Goal: Task Accomplishment & Management: Manage account settings

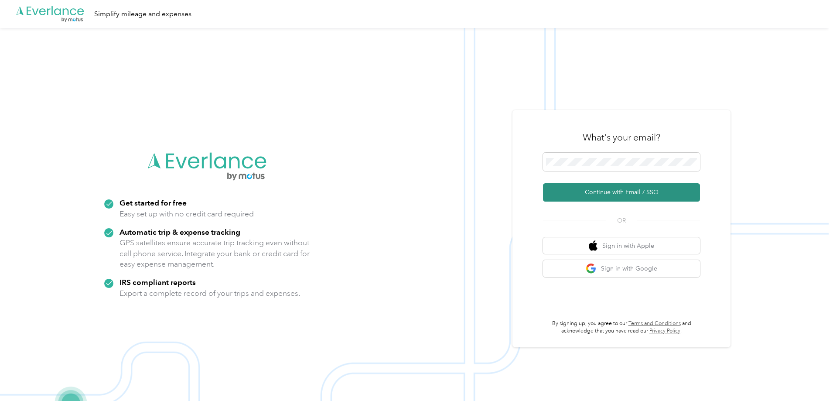
click at [623, 199] on button "Continue with Email / SSO" at bounding box center [621, 192] width 157 height 18
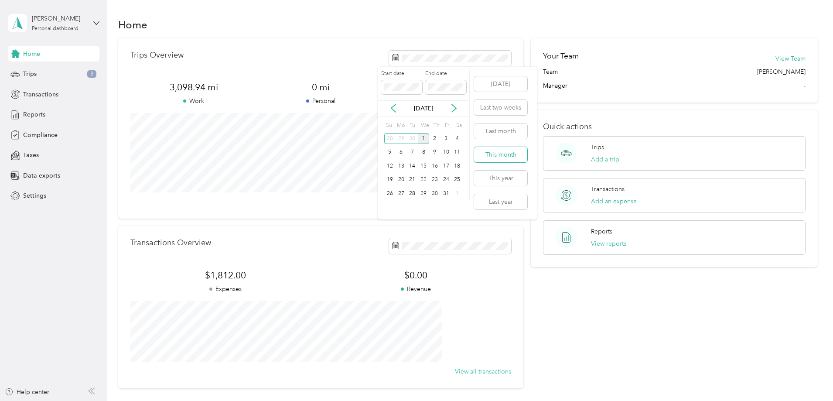
click at [514, 152] on button "This month" at bounding box center [500, 154] width 53 height 15
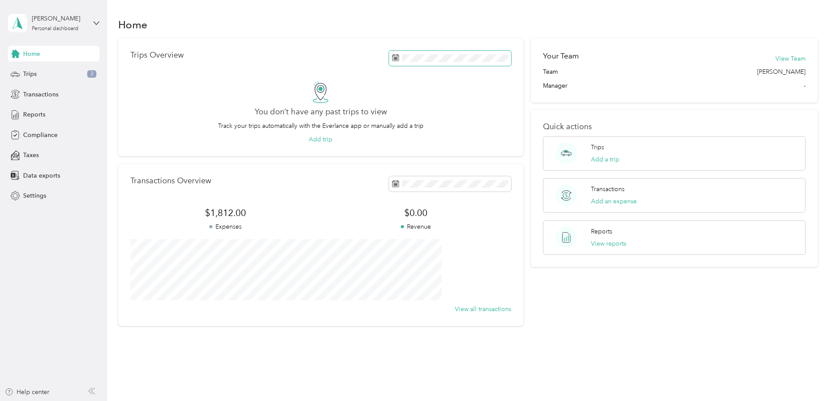
click at [432, 54] on span at bounding box center [450, 58] width 122 height 15
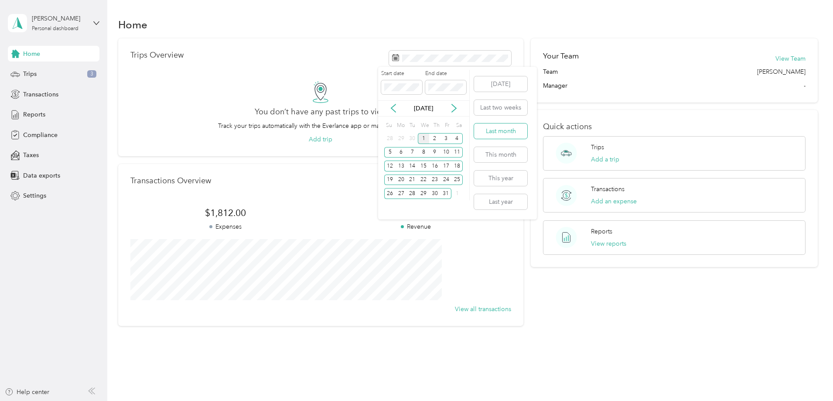
click at [501, 134] on button "Last month" at bounding box center [500, 130] width 53 height 15
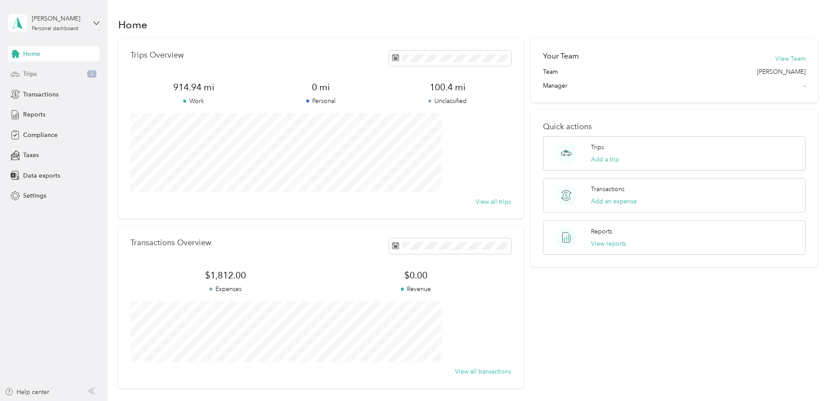
click at [39, 72] on div "Trips 3" at bounding box center [54, 74] width 92 height 16
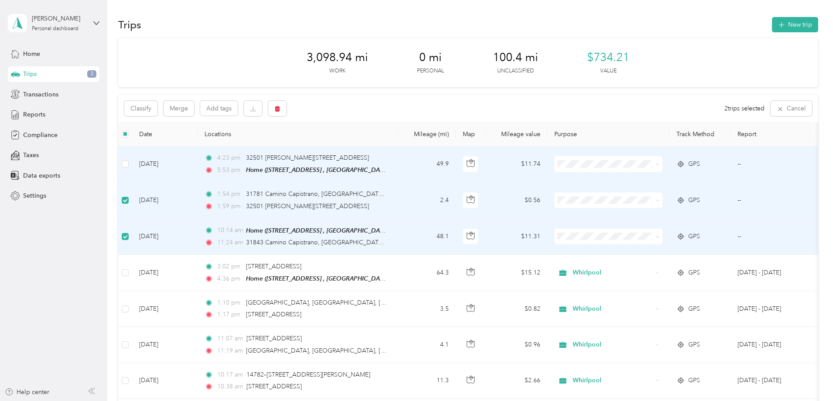
click at [132, 165] on td at bounding box center [125, 164] width 14 height 36
click at [207, 116] on div "Classify Merge Add tags 3 trips selected Cancel" at bounding box center [468, 108] width 700 height 27
click at [157, 107] on button "Classify" at bounding box center [140, 108] width 33 height 15
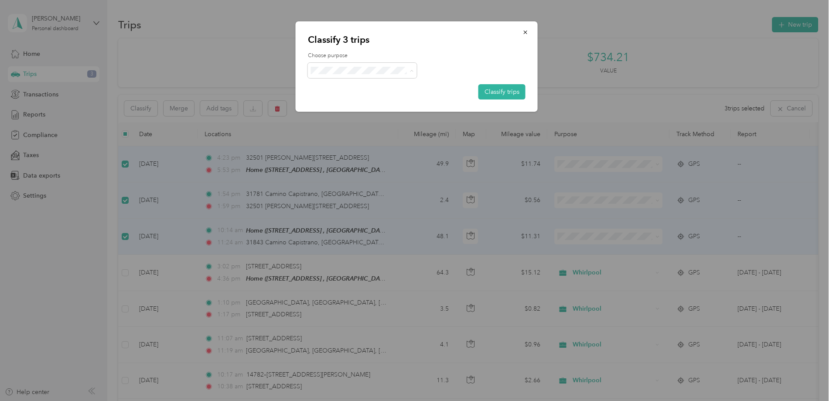
click at [358, 91] on li "Whirlpool" at bounding box center [362, 86] width 109 height 15
click at [496, 89] on button "Classify trips" at bounding box center [501, 91] width 47 height 15
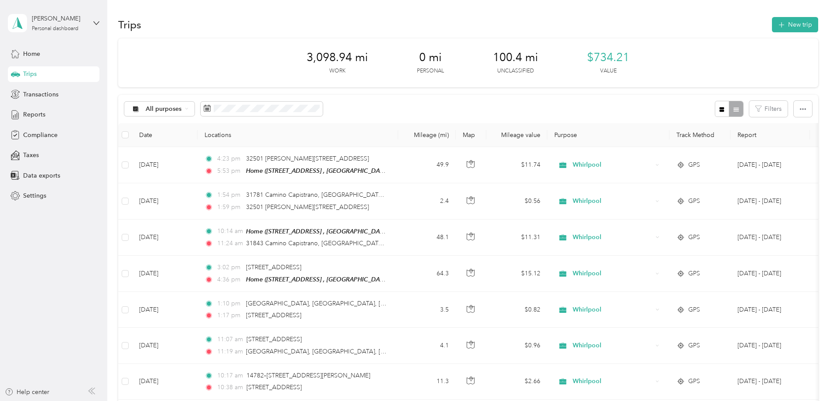
click at [21, 113] on div "Reports" at bounding box center [54, 115] width 92 height 16
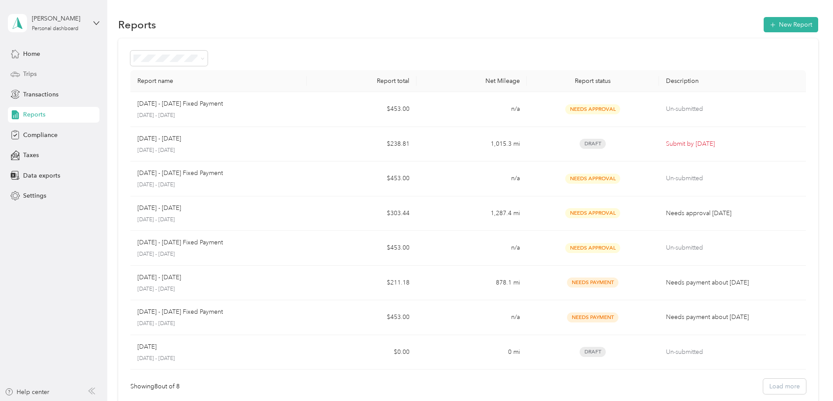
click at [26, 69] on span "Trips" at bounding box center [30, 73] width 14 height 9
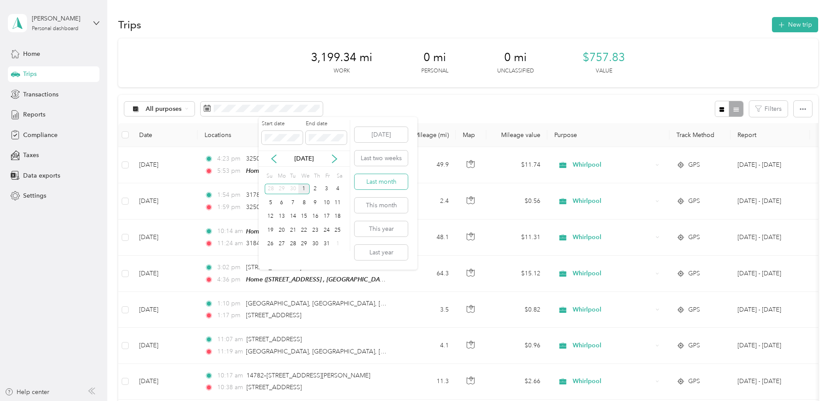
click at [379, 180] on button "Last month" at bounding box center [380, 181] width 53 height 15
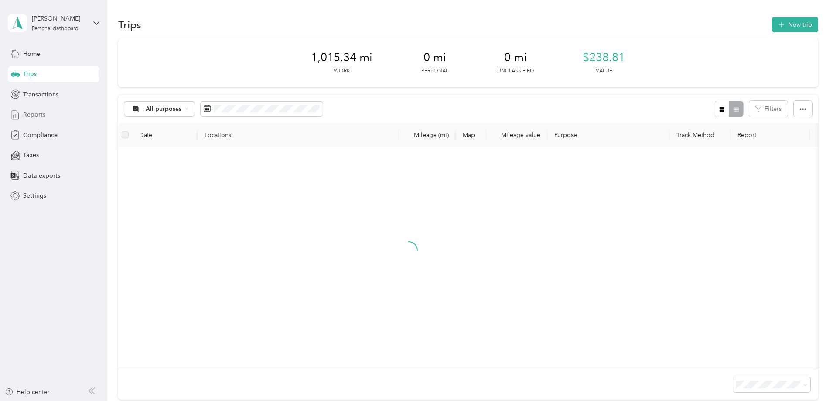
click at [33, 114] on span "Reports" at bounding box center [34, 114] width 22 height 9
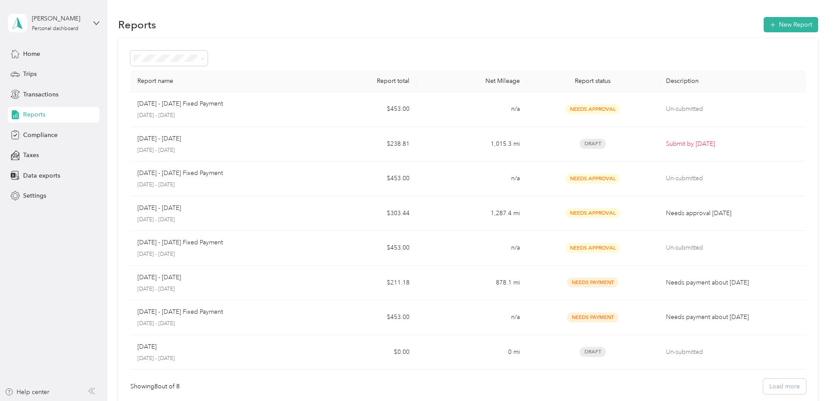
click at [784, 135] on div "Report name Report total Net Mileage Report status Description [DATE] - [DATE] …" at bounding box center [468, 222] width 700 height 368
click at [28, 75] on span "Trips" at bounding box center [30, 73] width 14 height 9
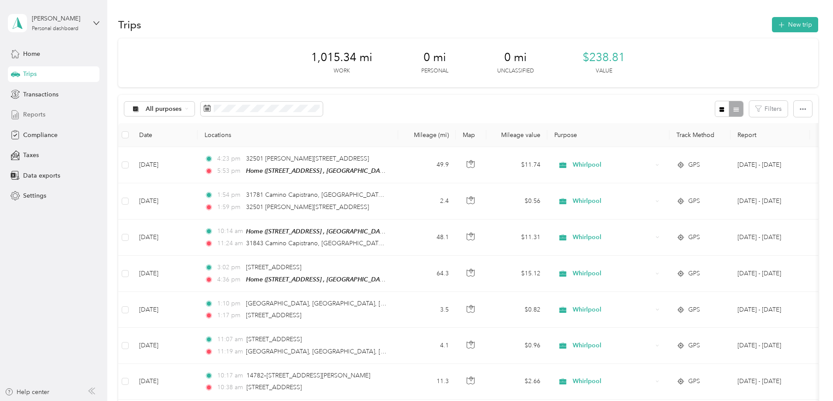
click at [30, 113] on span "Reports" at bounding box center [34, 114] width 22 height 9
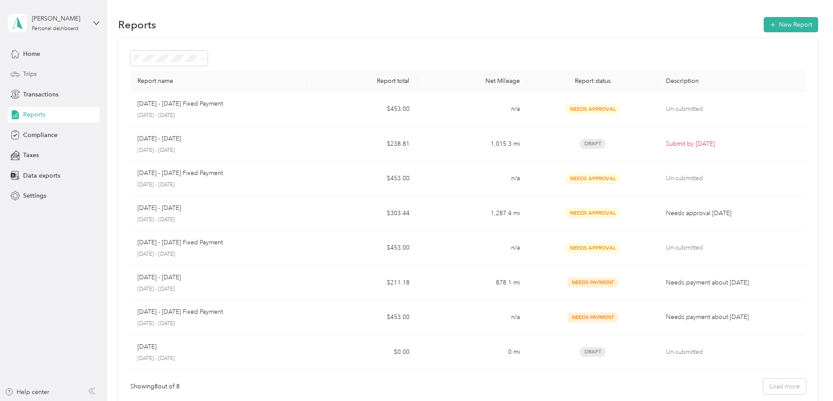
click at [30, 75] on span "Trips" at bounding box center [30, 73] width 14 height 9
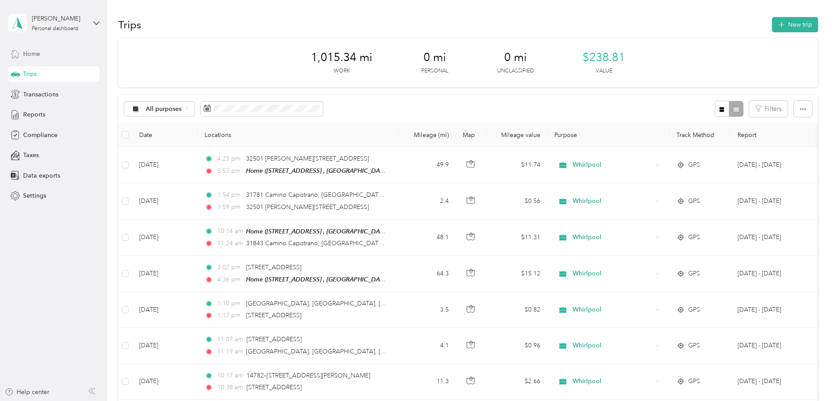
click at [26, 54] on span "Home" at bounding box center [31, 53] width 17 height 9
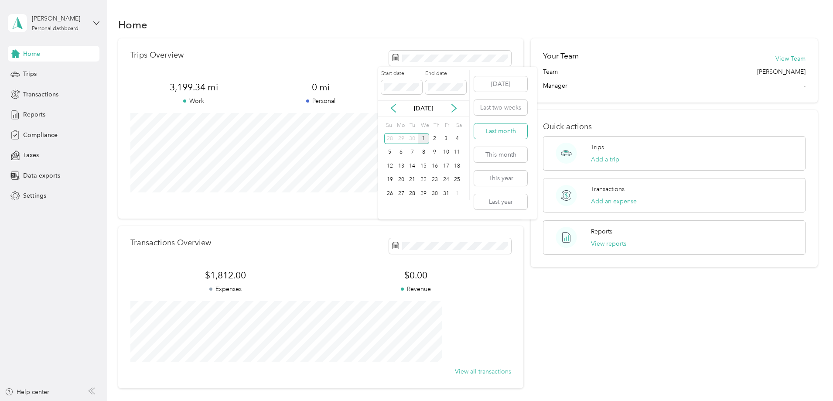
click at [499, 133] on button "Last month" at bounding box center [500, 130] width 53 height 15
click at [133, 184] on div "Trips Overview 1,015.34 mi Work 0 mi Personal 0 mi Unclassified View all trips …" at bounding box center [468, 213] width 700 height 350
click at [35, 116] on span "Reports" at bounding box center [34, 114] width 22 height 9
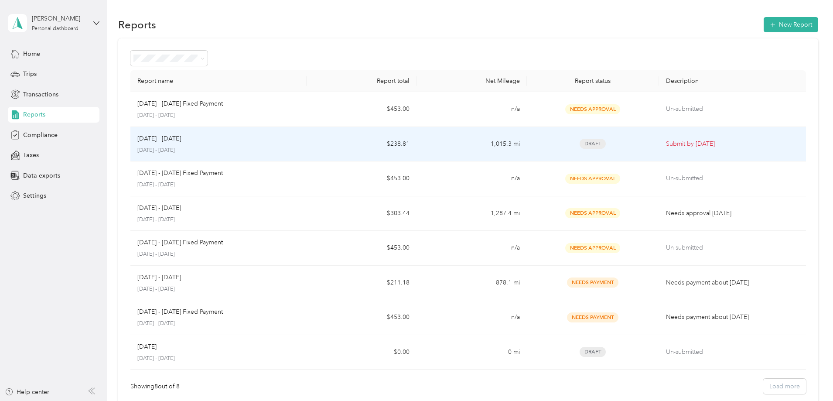
click at [300, 143] on div "[DATE] - [DATE]" at bounding box center [218, 139] width 162 height 10
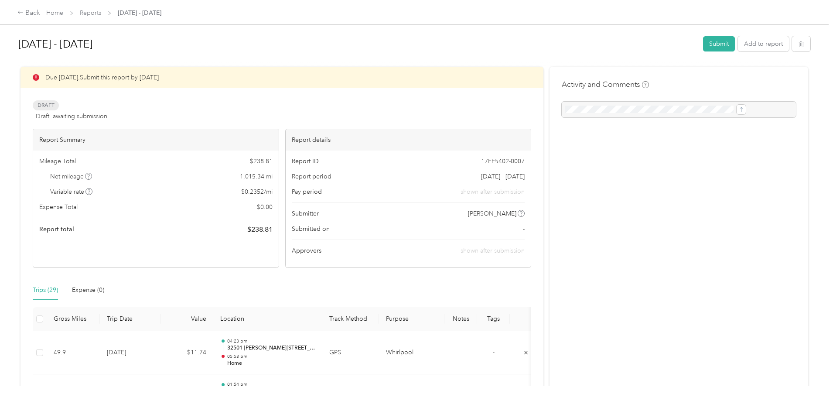
click at [202, 257] on div "Report Summary Mileage Total $ 238.81 Net mileage 1,015.34 mi Variable rate $ 0…" at bounding box center [156, 198] width 246 height 139
click at [703, 43] on button "Submit" at bounding box center [719, 43] width 32 height 15
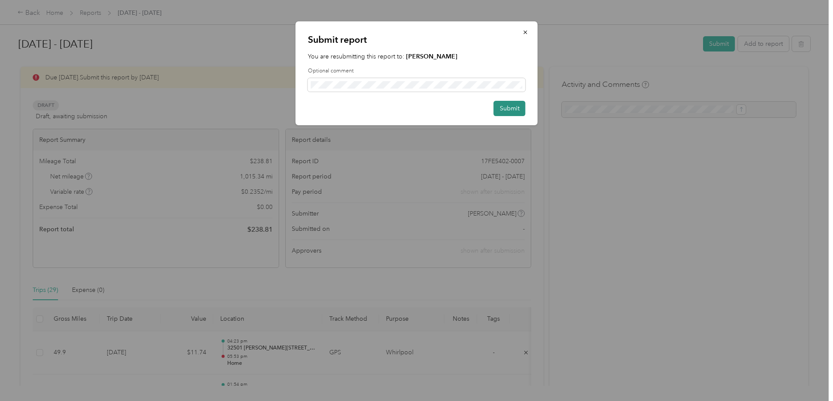
click at [515, 103] on button "Submit" at bounding box center [510, 108] width 32 height 15
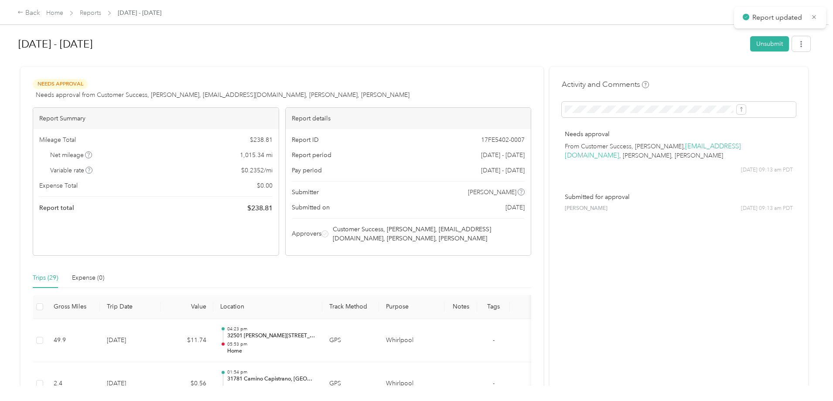
click at [767, 184] on div "Back Home Reports [DATE] - [DATE] [DATE] - [DATE] Unsubmit Needs Approval Needs…" at bounding box center [414, 200] width 828 height 401
click at [798, 44] on icon "button" at bounding box center [801, 44] width 6 height 6
click at [712, 73] on span "Download" at bounding box center [704, 76] width 29 height 9
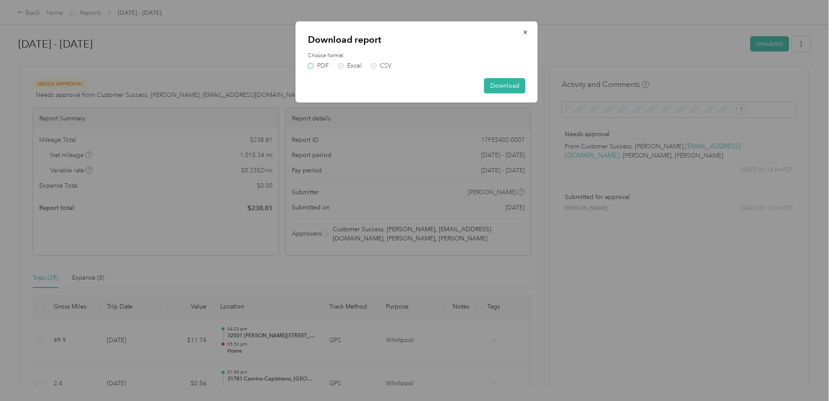
click at [311, 67] on label "PDF" at bounding box center [318, 66] width 21 height 6
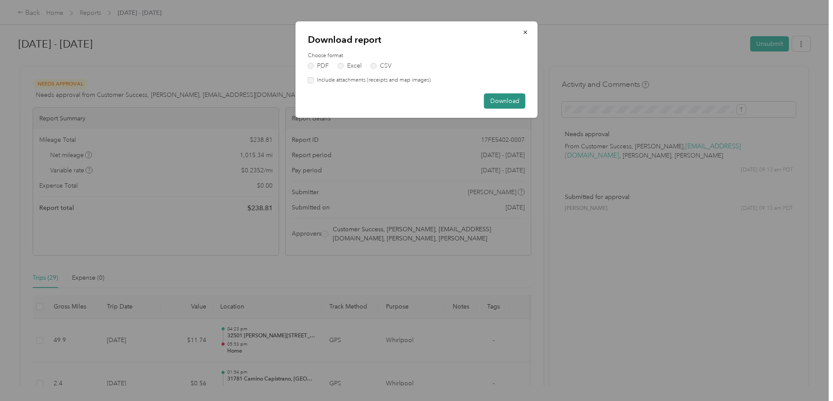
click at [492, 100] on button "Download" at bounding box center [504, 100] width 41 height 15
